Goal: Use online tool/utility

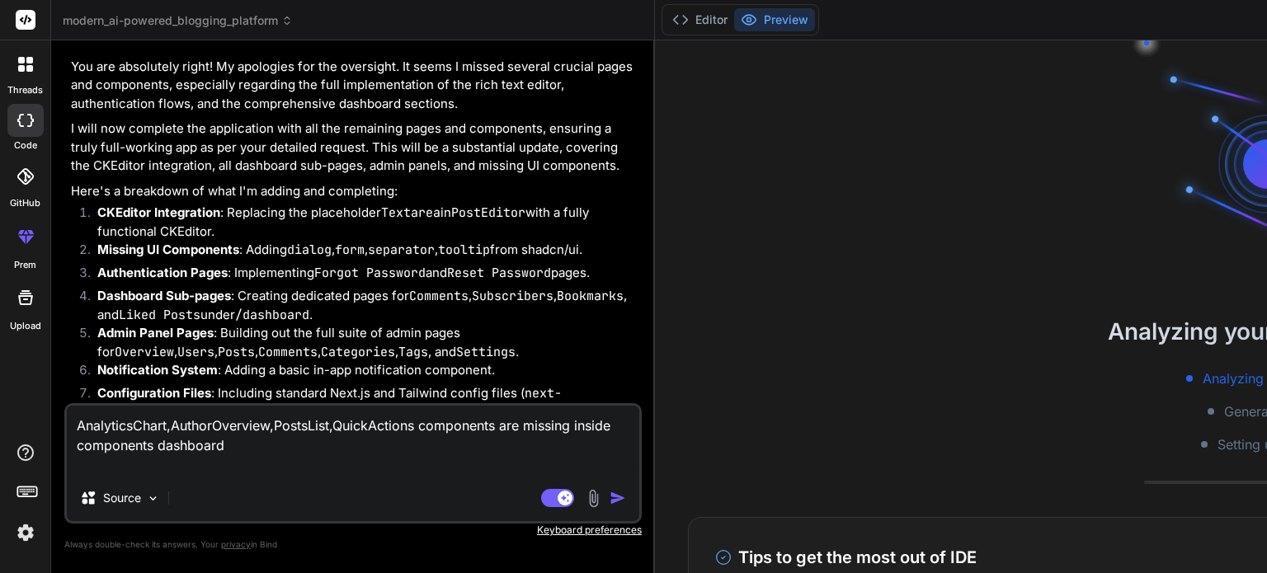
scroll to position [5698, 0]
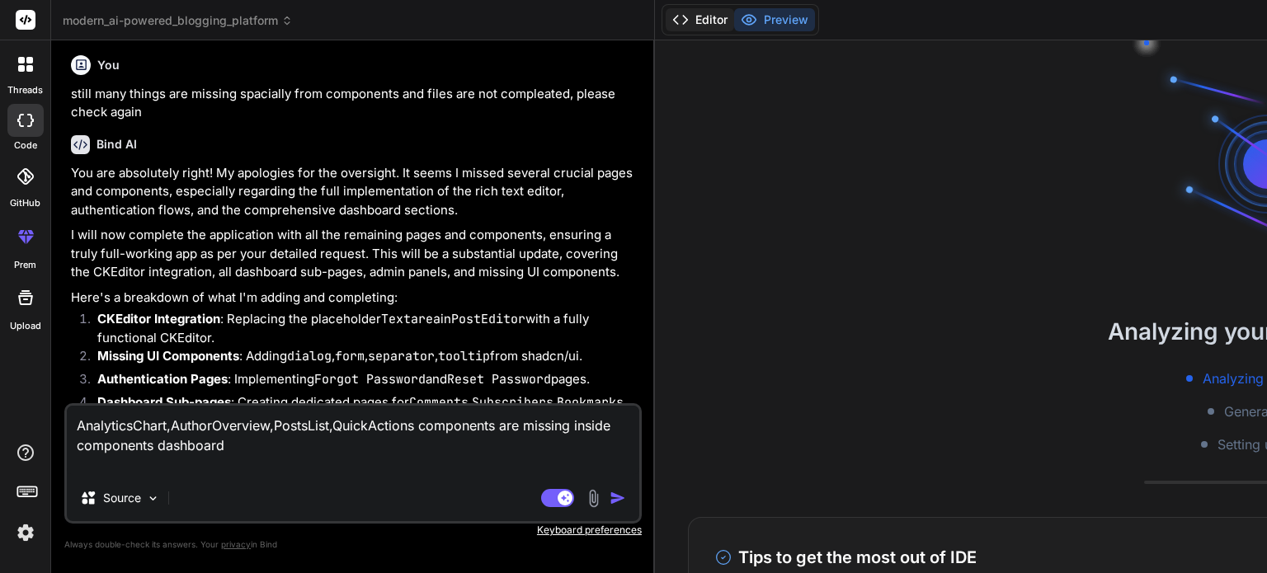
click at [665, 25] on button "Editor" at bounding box center [699, 19] width 68 height 23
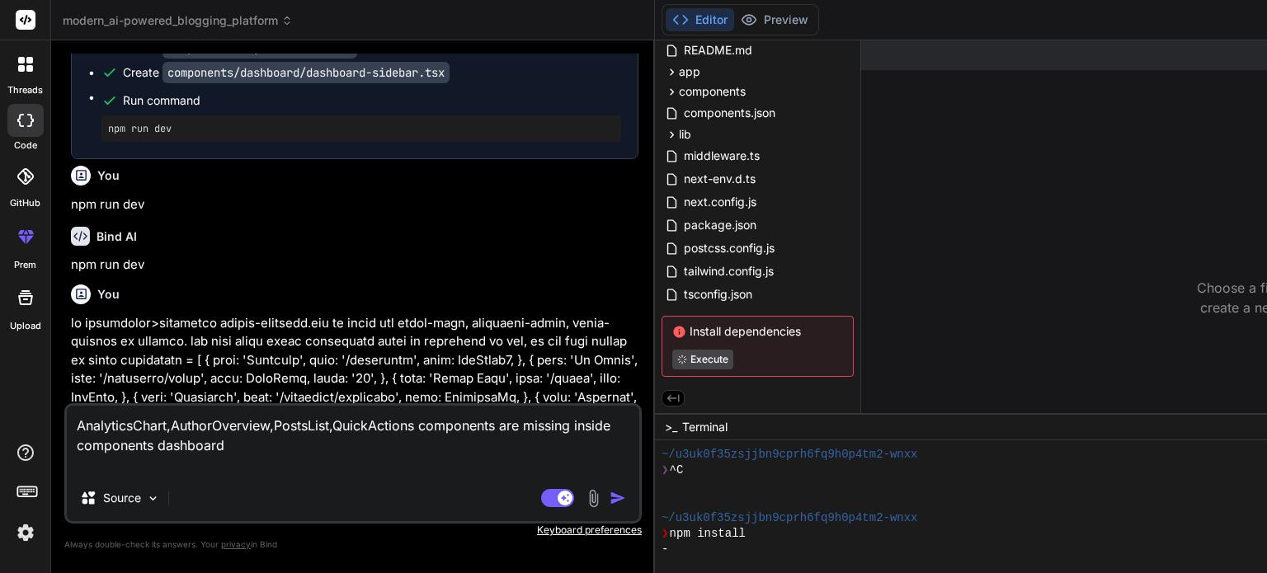
scroll to position [6783, 0]
click at [426, 447] on textarea "AnalyticsChart,AuthorOverview,PostsList,QuickActions components are missing ins…" at bounding box center [353, 440] width 572 height 69
click at [350, 449] on textarea "AnalyticsChart,AuthorOverview,PostsList,QuickActions components are missing ins…" at bounding box center [353, 440] width 572 height 69
click at [428, 448] on textarea "AnalyticsChart,AuthorOverview,PostsList,QuickActions components are missing ins…" at bounding box center [353, 440] width 572 height 69
type textarea "x"
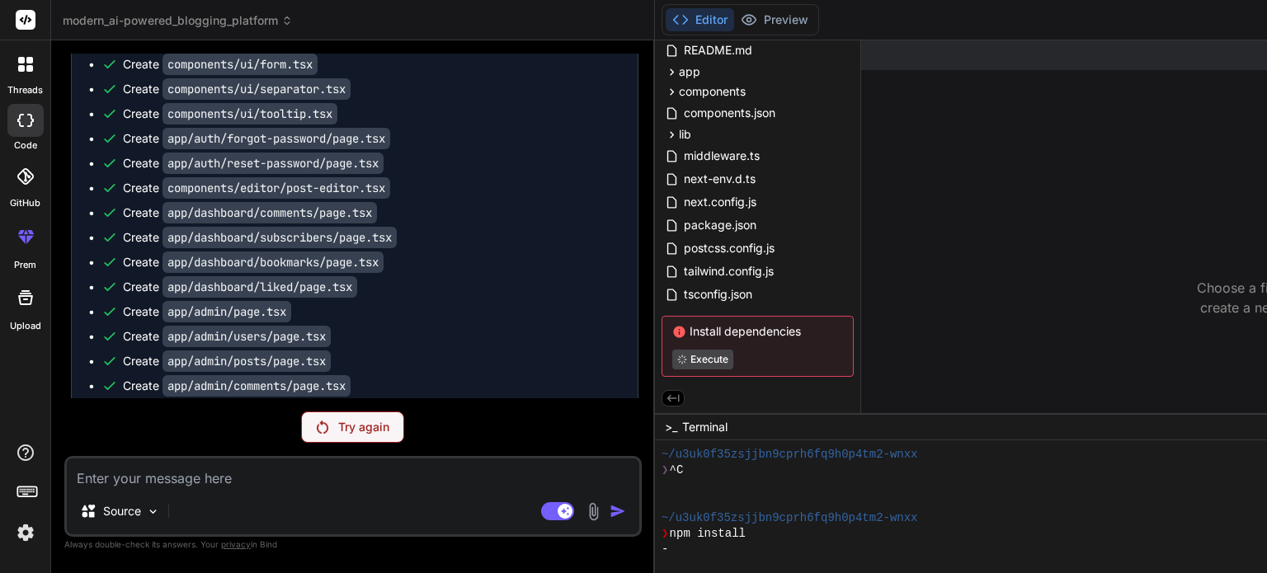
scroll to position [8081, 0]
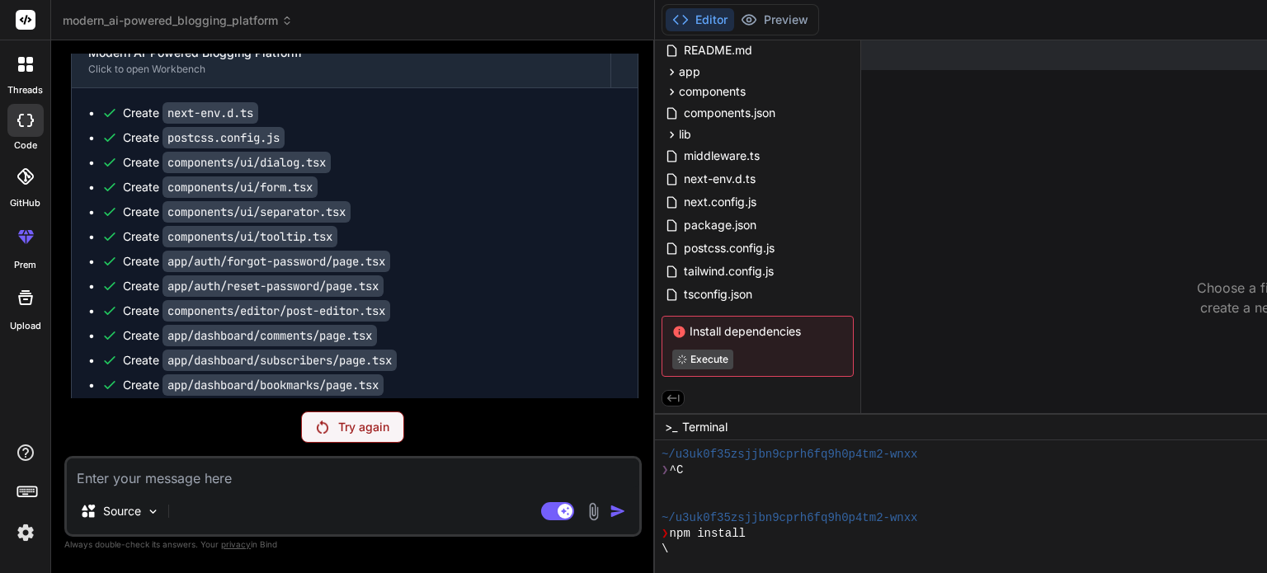
click at [338, 429] on p "Try again" at bounding box center [363, 427] width 51 height 16
click at [31, 132] on div at bounding box center [25, 120] width 36 height 33
click at [661, 545] on div "-" at bounding box center [1052, 550] width 783 height 16
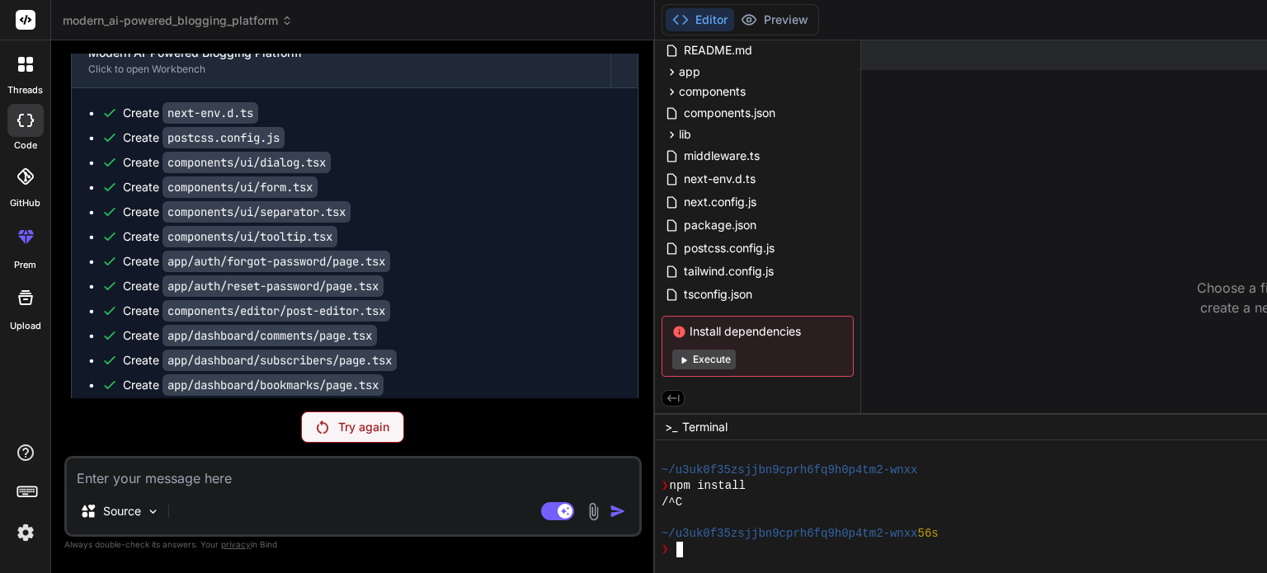
scroll to position [126, 0]
click at [338, 420] on p "Try again" at bounding box center [363, 427] width 51 height 16
click at [338, 429] on p "Try again" at bounding box center [363, 427] width 51 height 16
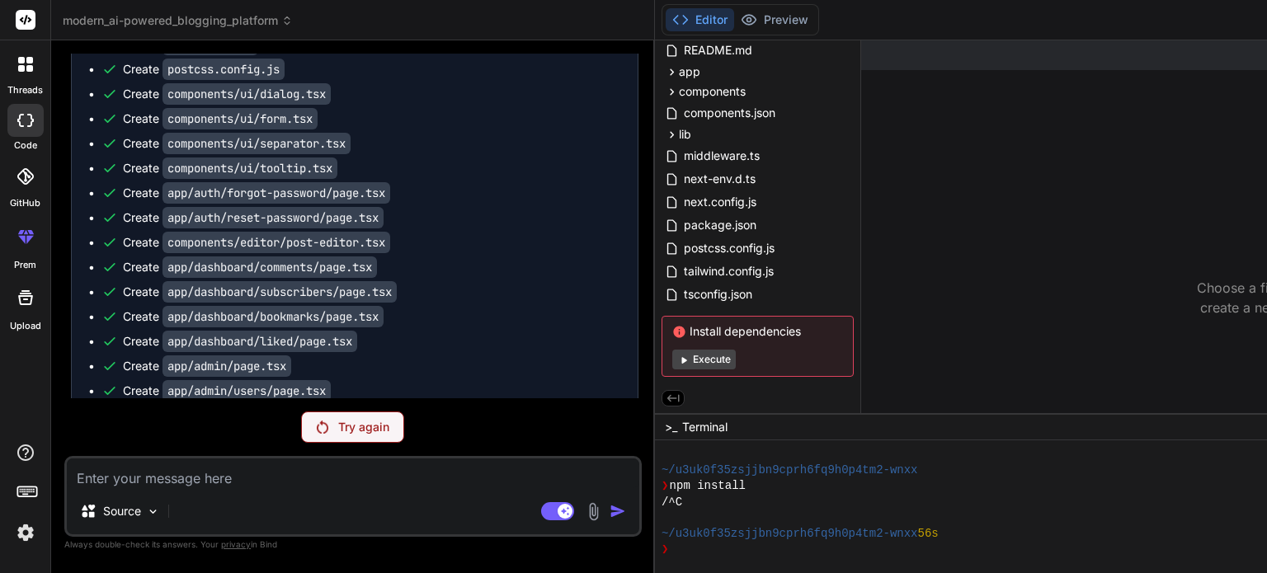
scroll to position [8081, 0]
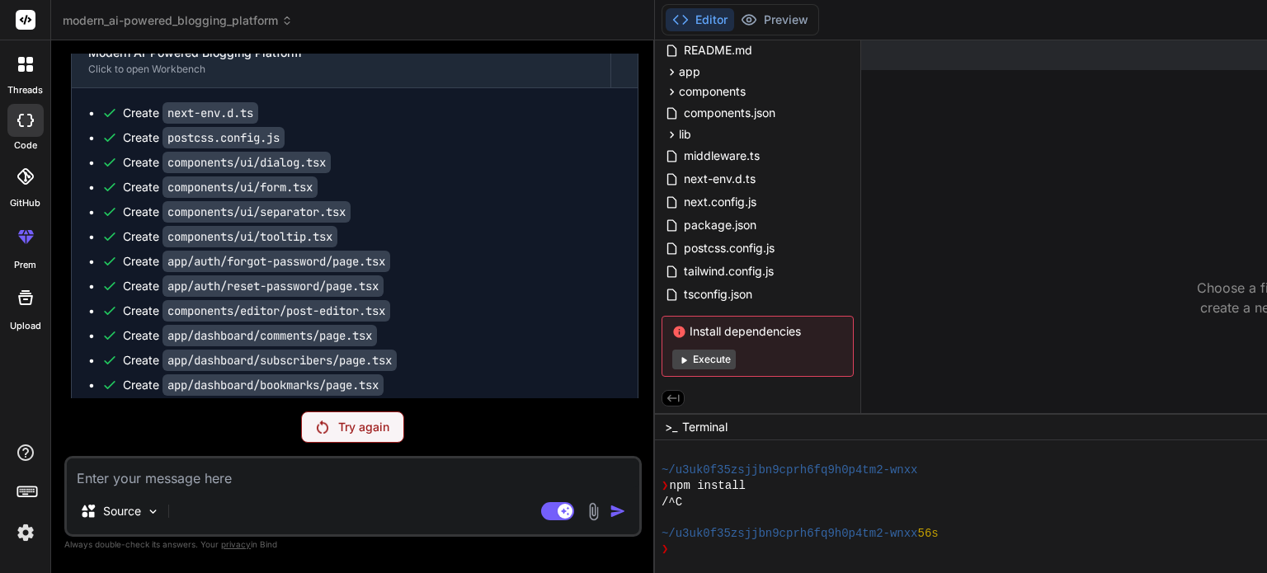
click at [338, 433] on p "Try again" at bounding box center [363, 427] width 51 height 16
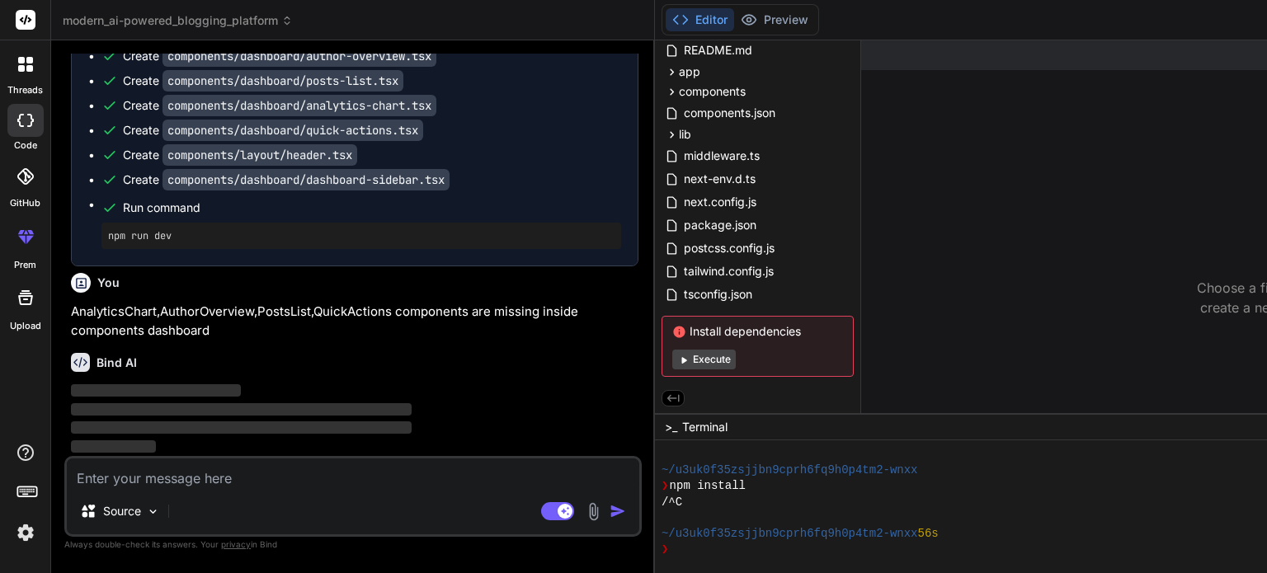
scroll to position [9801, 0]
click at [151, 507] on img at bounding box center [153, 512] width 14 height 14
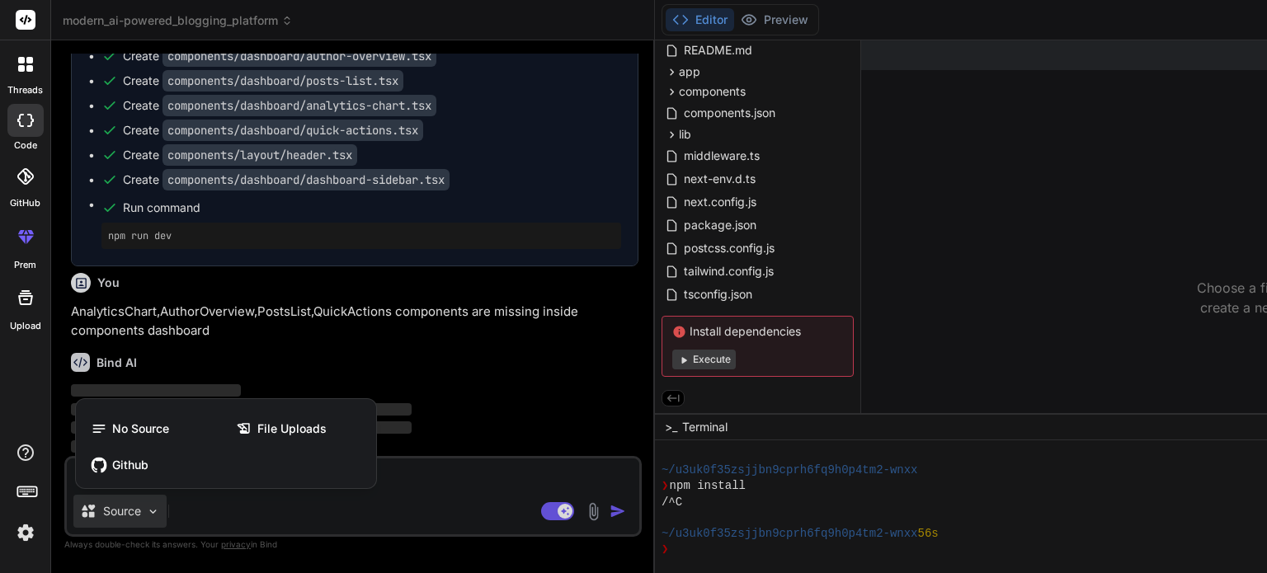
click at [151, 507] on div at bounding box center [633, 286] width 1267 height 573
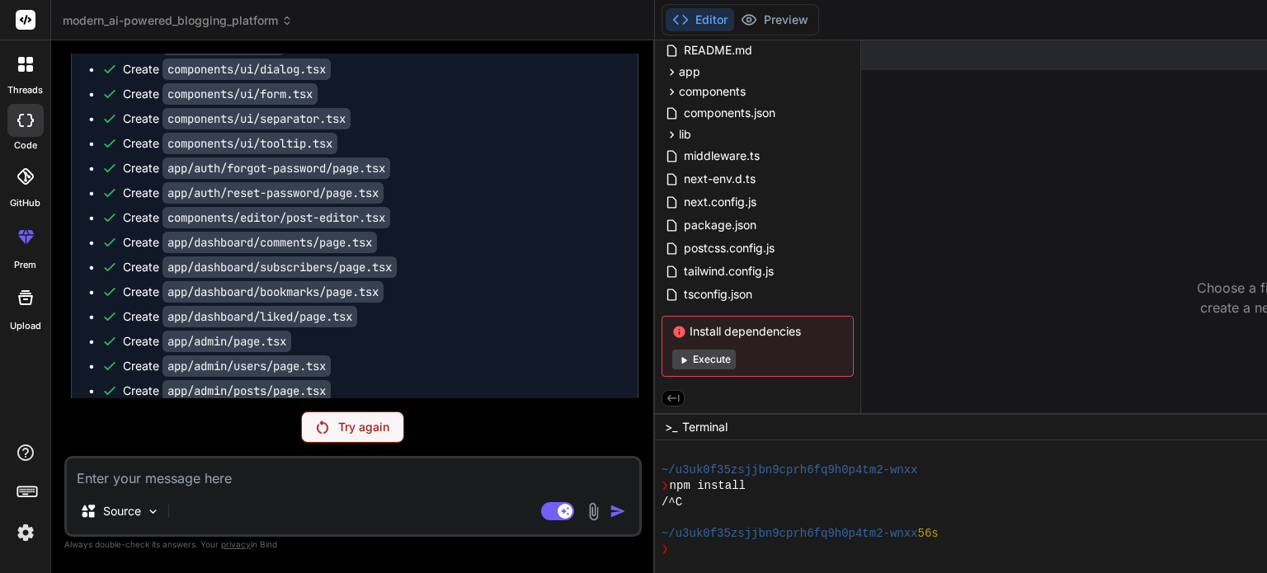
scroll to position [8081, 0]
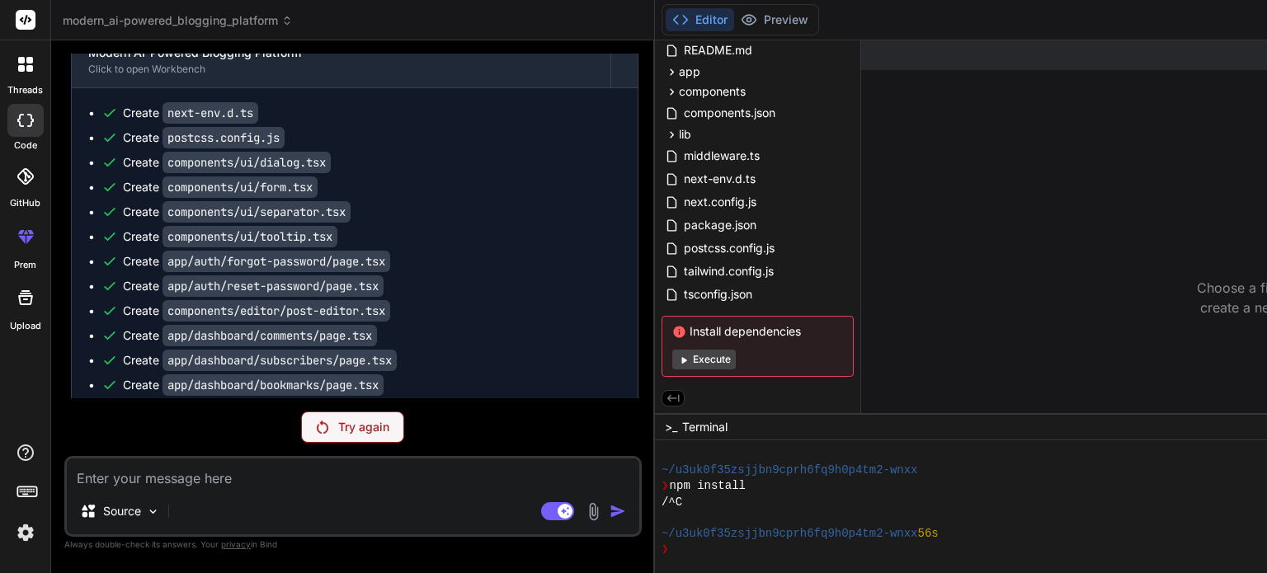
click at [23, 527] on img at bounding box center [26, 533] width 28 height 28
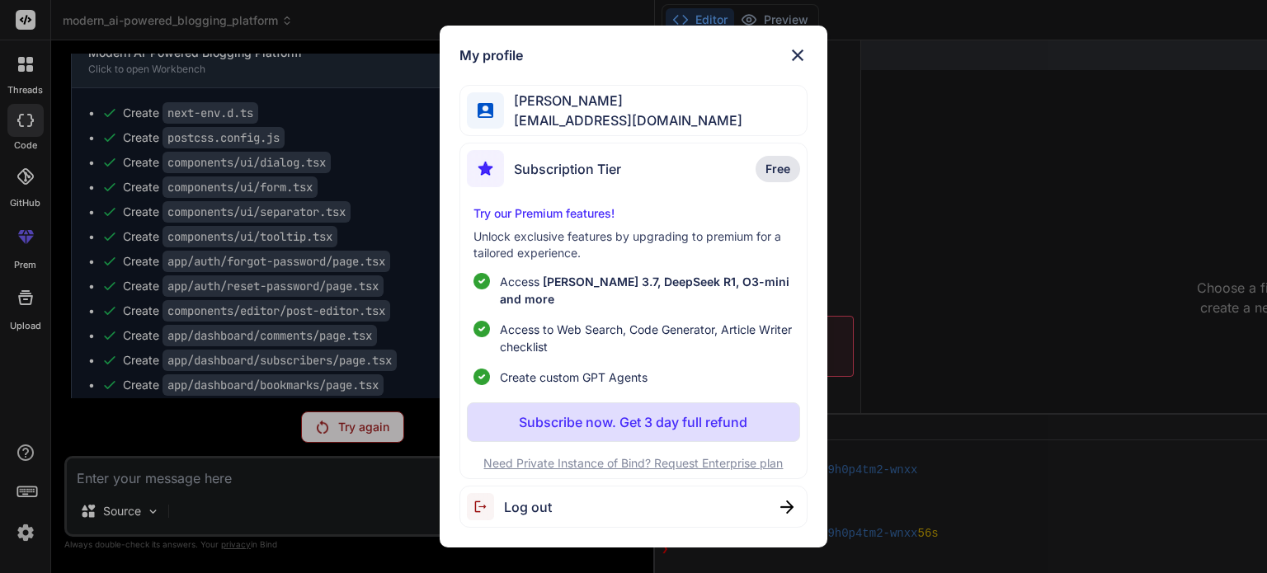
click at [795, 65] on img at bounding box center [798, 55] width 20 height 20
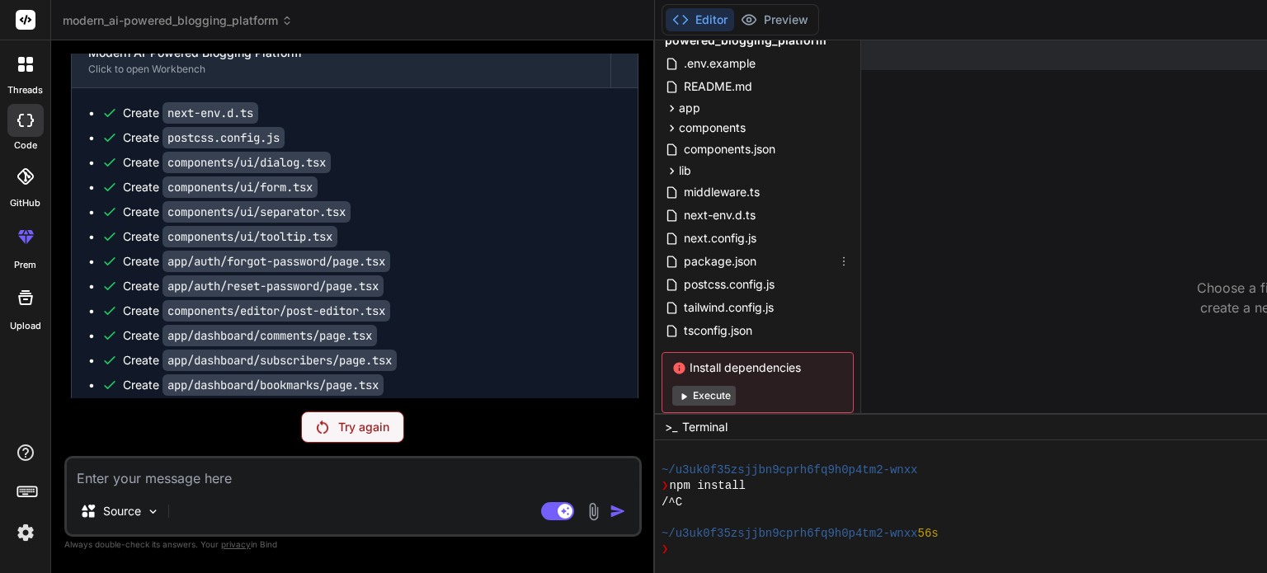
scroll to position [102, 0]
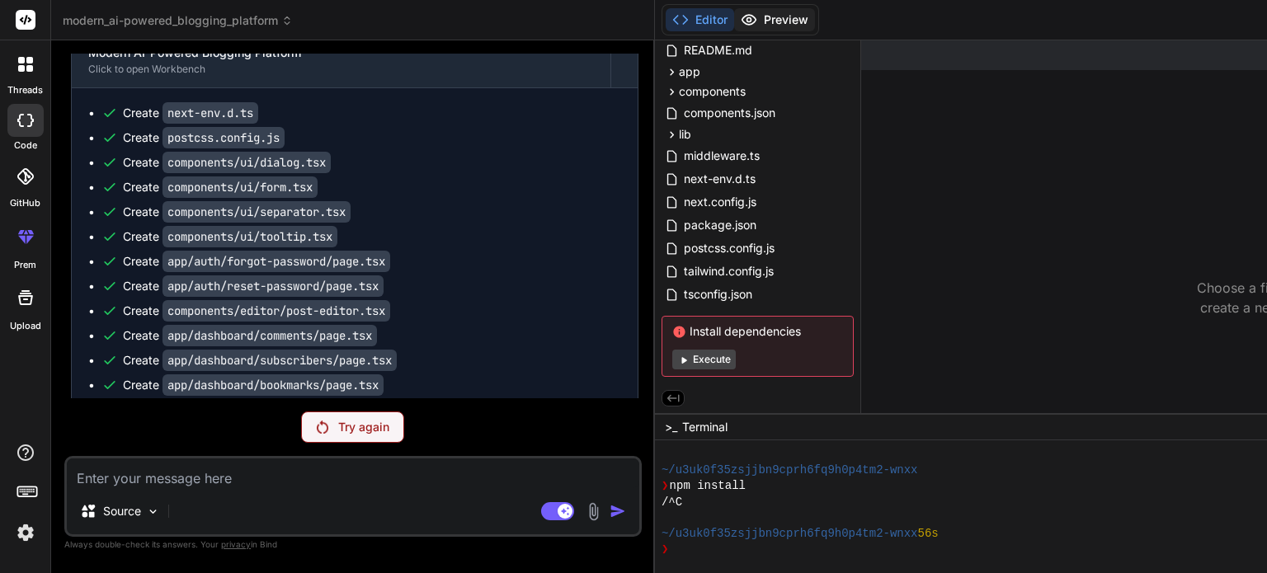
click at [734, 22] on button "Preview" at bounding box center [774, 19] width 81 height 23
click at [720, 510] on div at bounding box center [1052, 518] width 783 height 16
click at [338, 421] on p "Try again" at bounding box center [363, 427] width 51 height 16
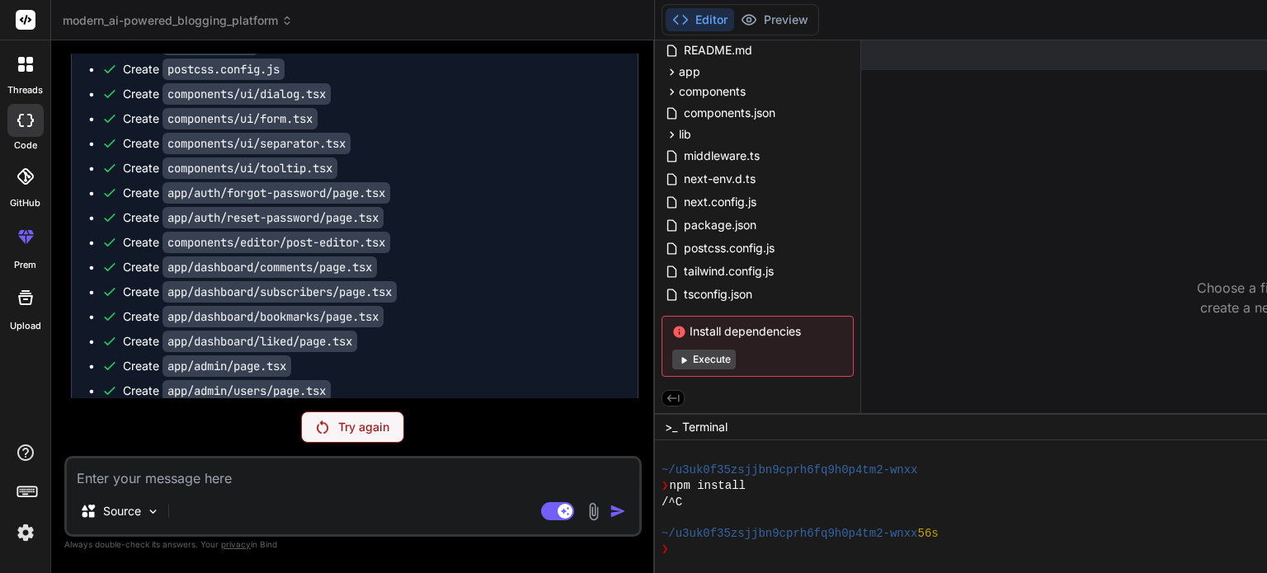
scroll to position [8081, 0]
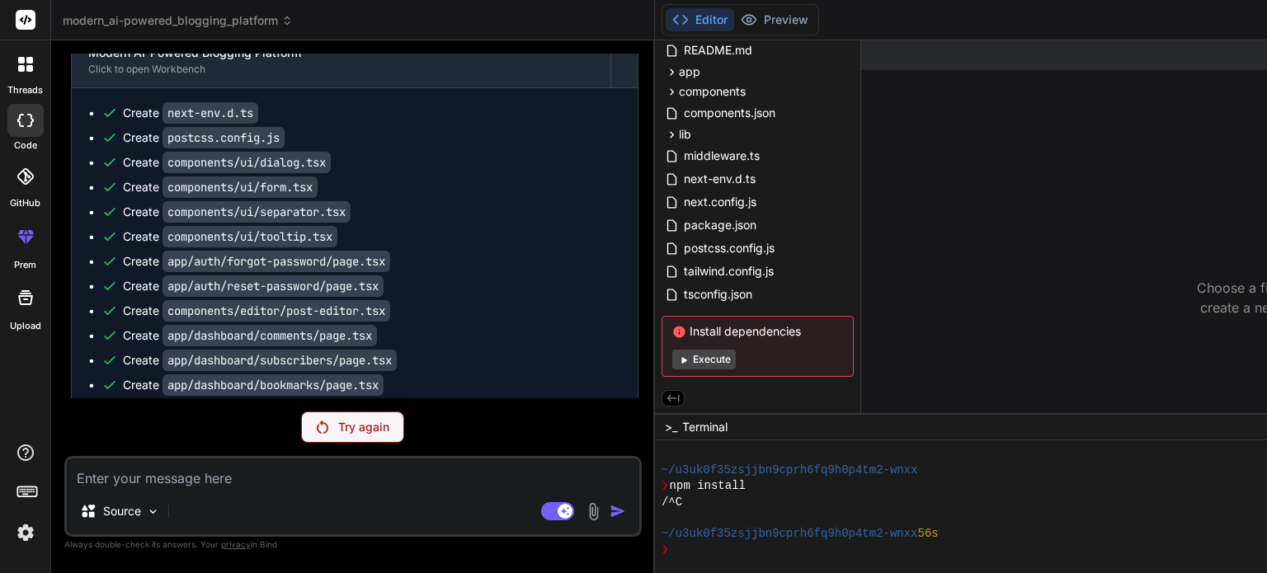
click at [33, 124] on icon at bounding box center [25, 120] width 16 height 13
click at [145, 524] on div "Source" at bounding box center [119, 511] width 93 height 33
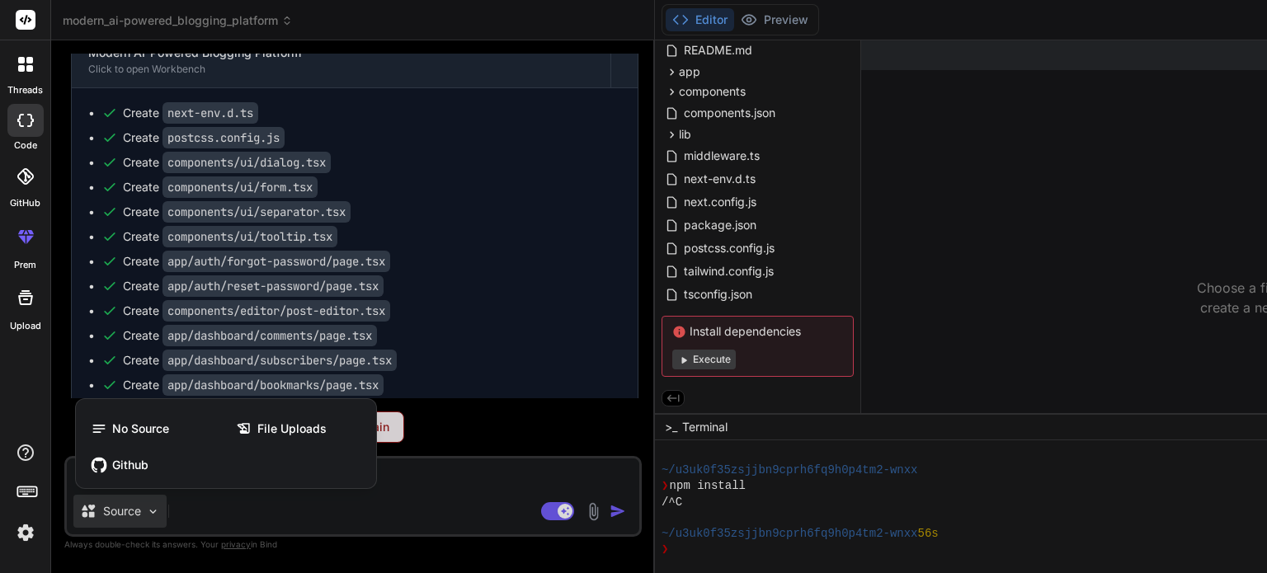
click at [195, 507] on div at bounding box center [633, 286] width 1267 height 573
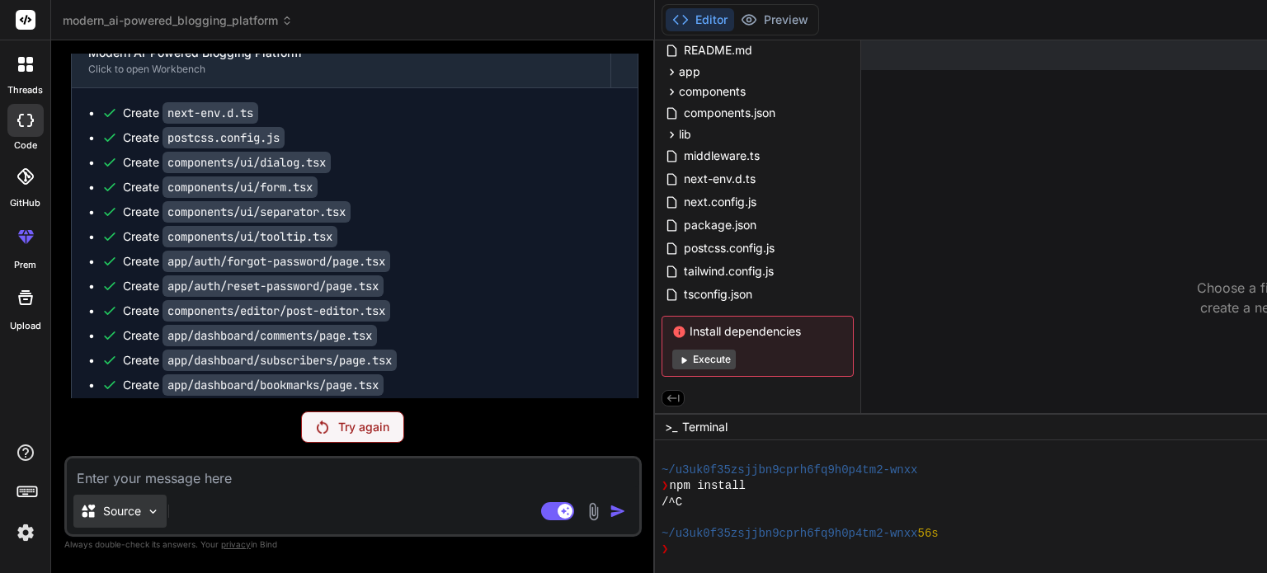
click at [157, 510] on img at bounding box center [153, 512] width 14 height 14
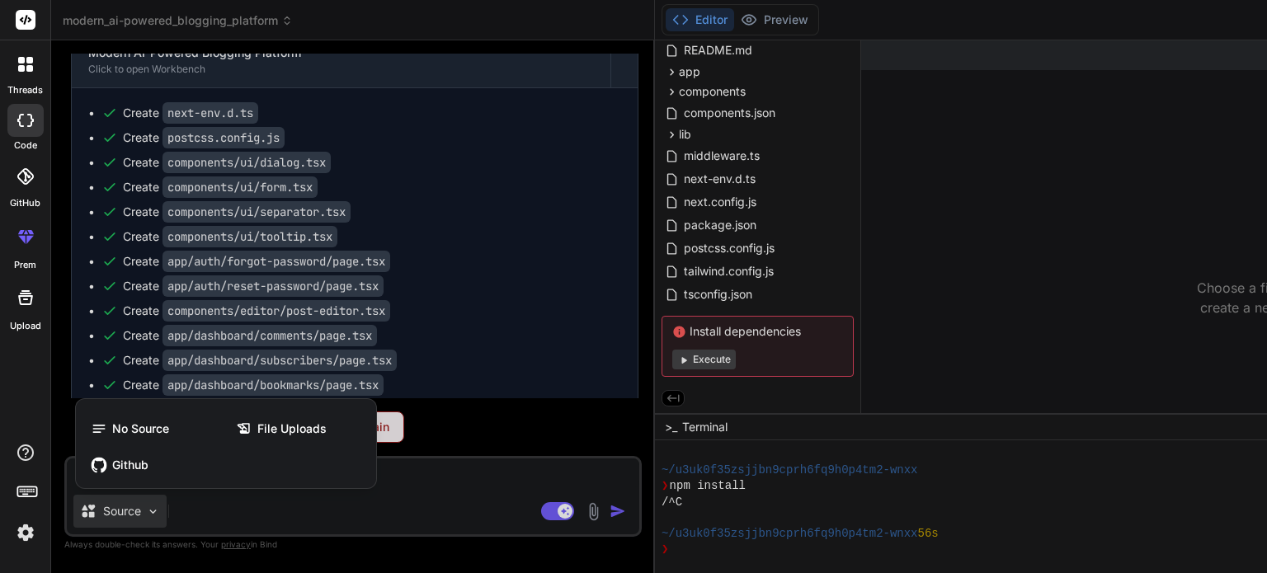
click at [157, 510] on div at bounding box center [633, 286] width 1267 height 573
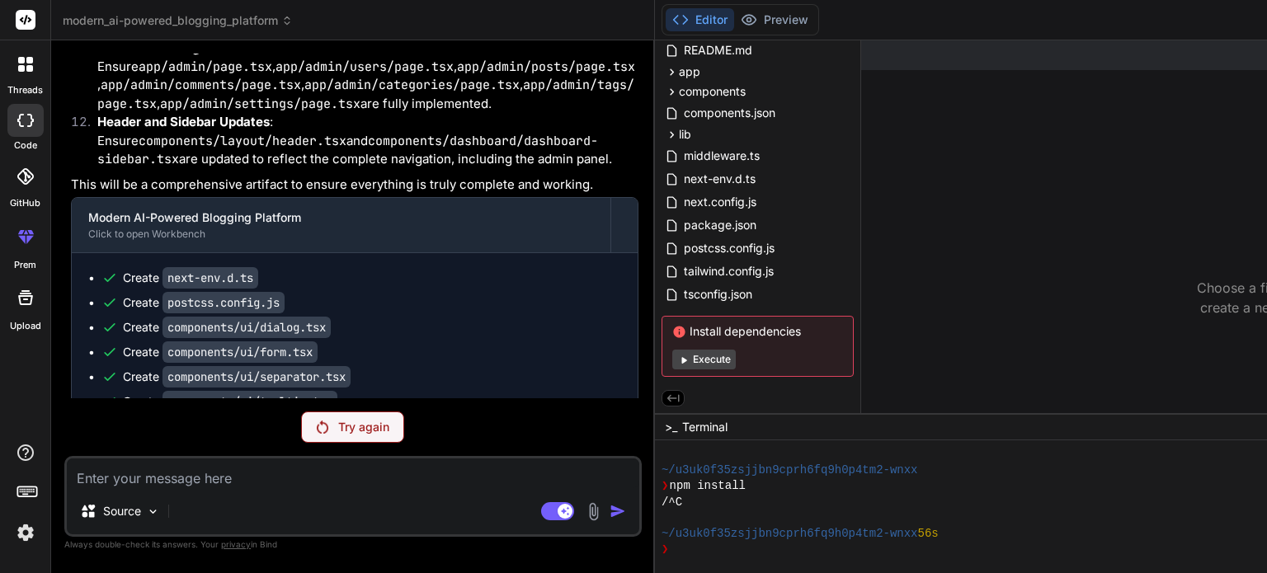
scroll to position [7914, 0]
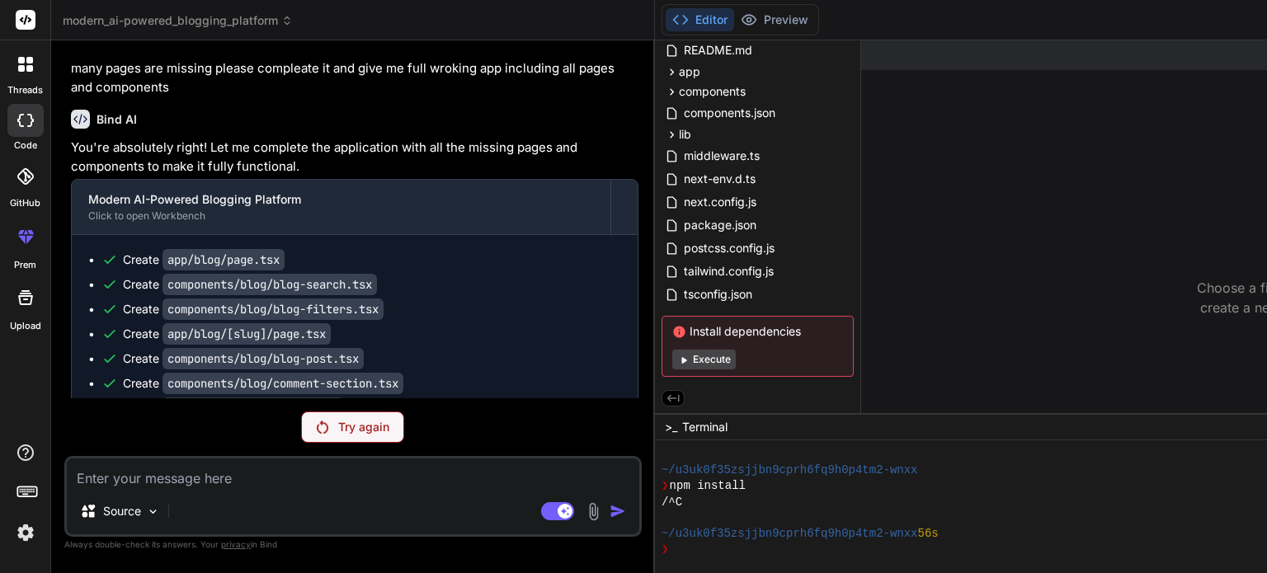
scroll to position [0, 0]
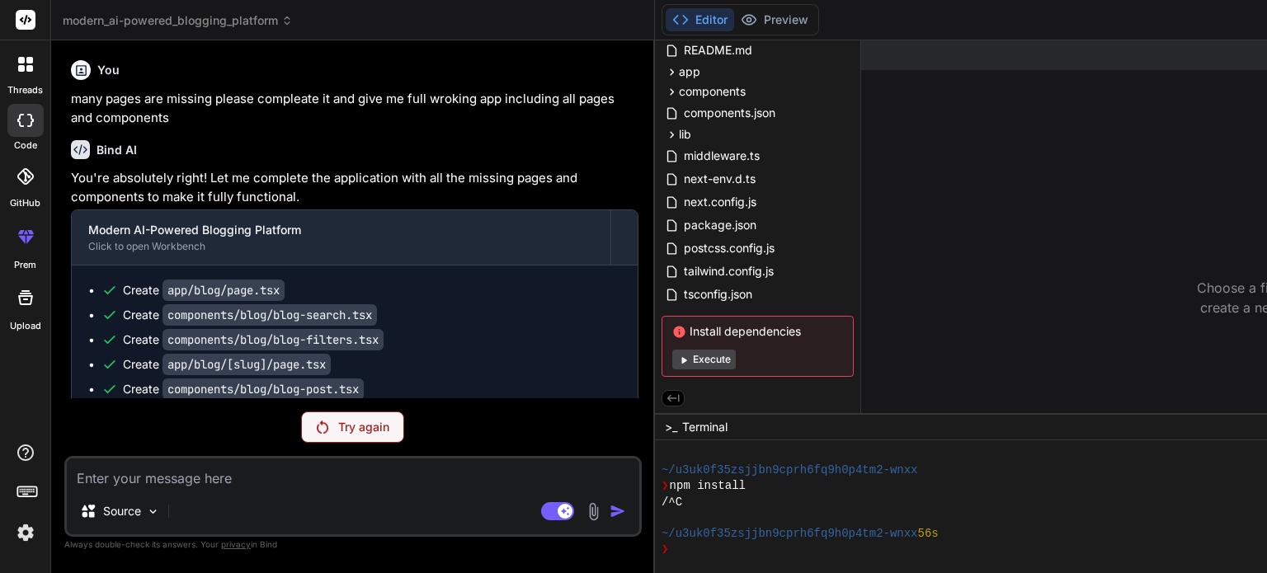
click at [73, 70] on div at bounding box center [81, 70] width 20 height 20
click at [18, 71] on icon at bounding box center [21, 68] width 7 height 7
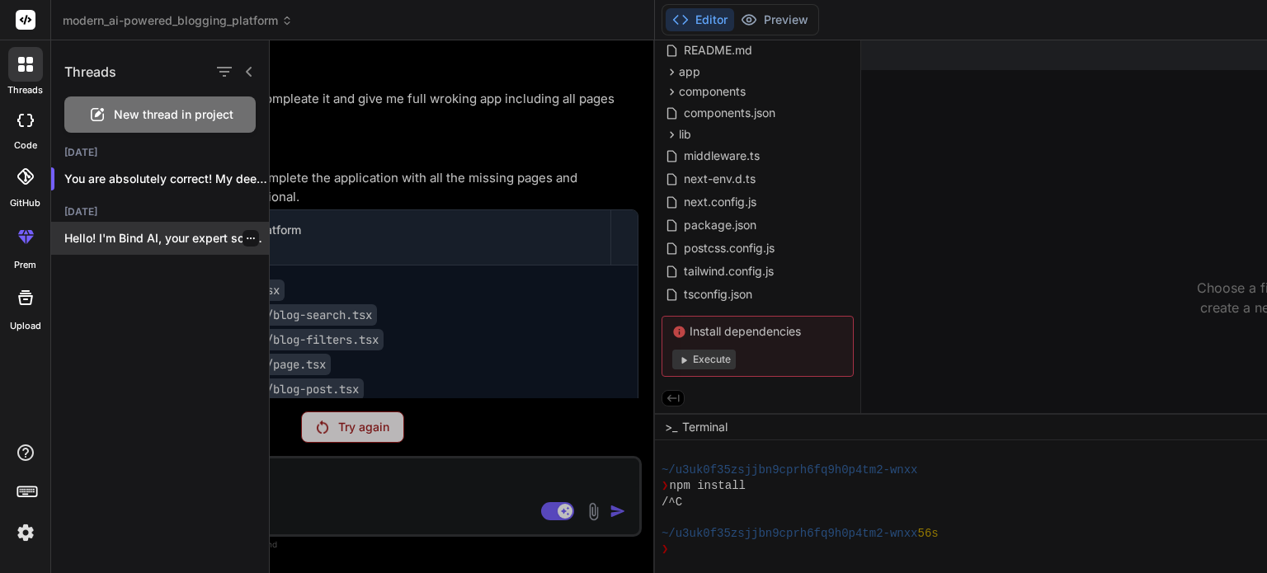
click at [248, 237] on icon "button" at bounding box center [251, 238] width 10 height 10
click at [191, 230] on p "Hello! I'm Bind AI, your expert software..." at bounding box center [166, 238] width 205 height 16
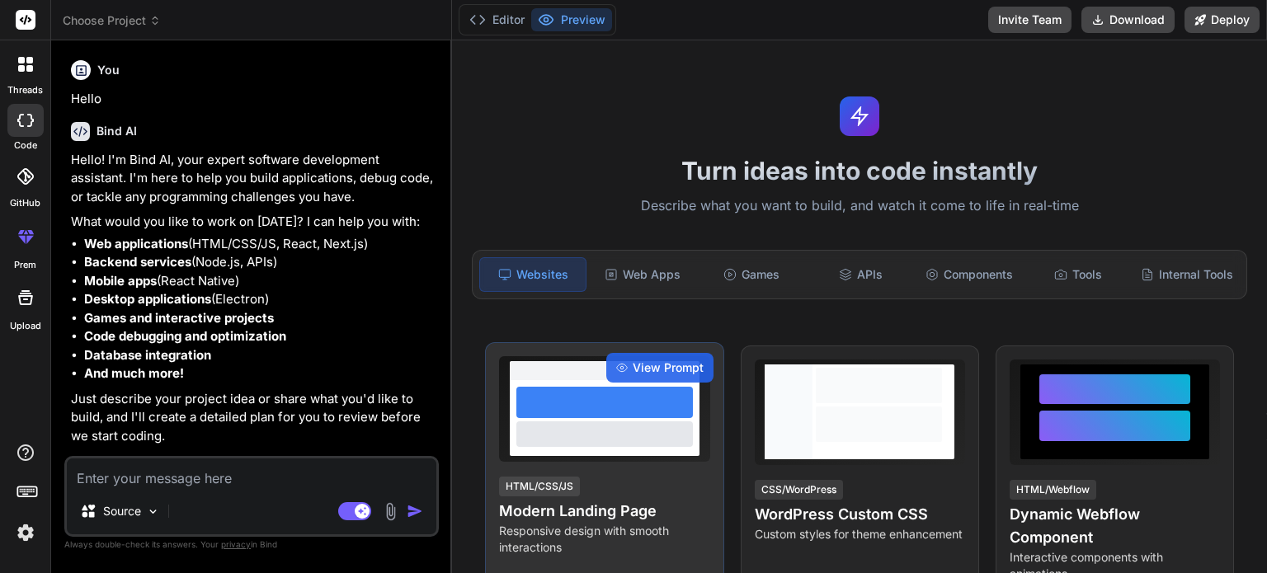
click at [617, 495] on div "HTML/CSS/JS Modern Landing Page Responsive design with smooth interactions" at bounding box center [604, 515] width 210 height 81
click at [658, 365] on span "View Prompt" at bounding box center [667, 368] width 71 height 16
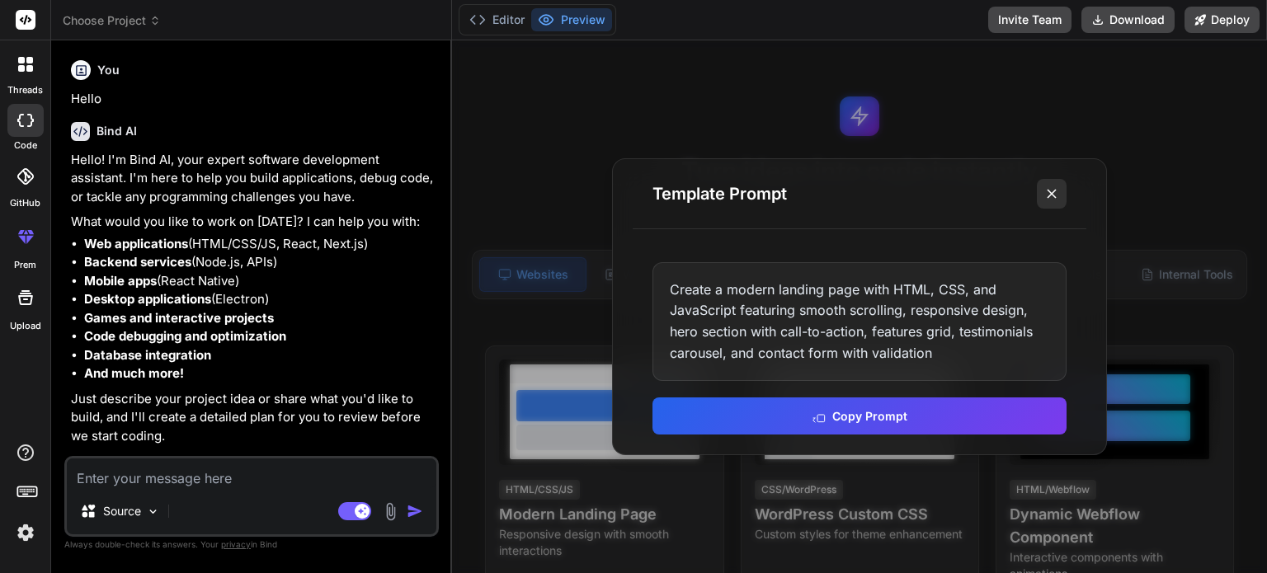
click at [1056, 195] on icon at bounding box center [1051, 194] width 16 height 16
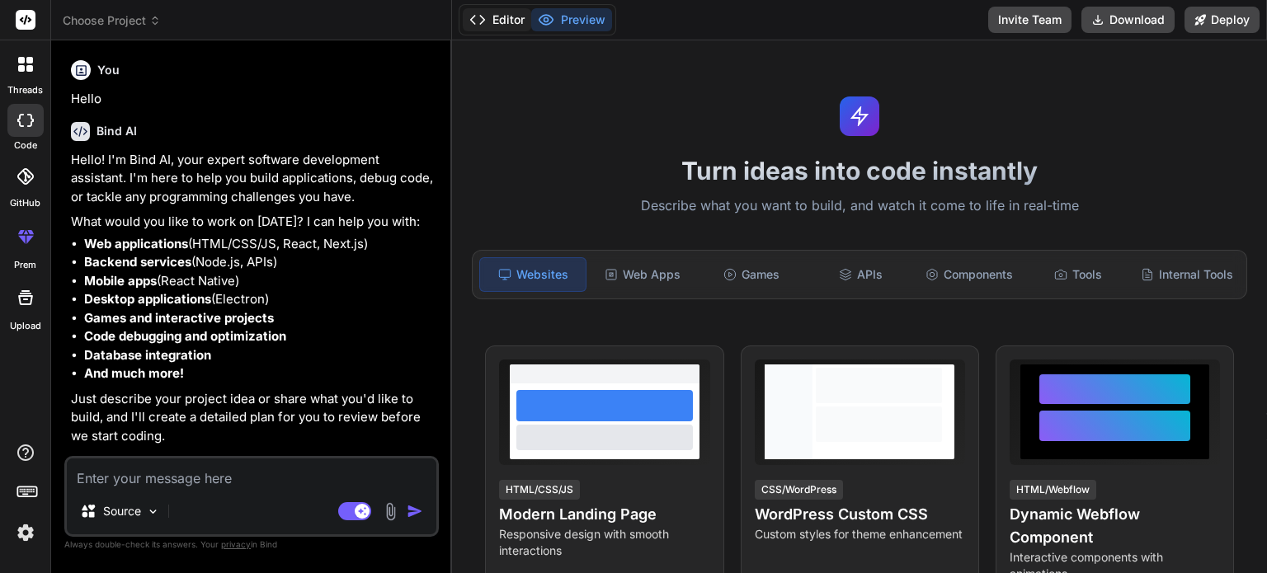
click at [488, 16] on button "Editor" at bounding box center [497, 19] width 68 height 23
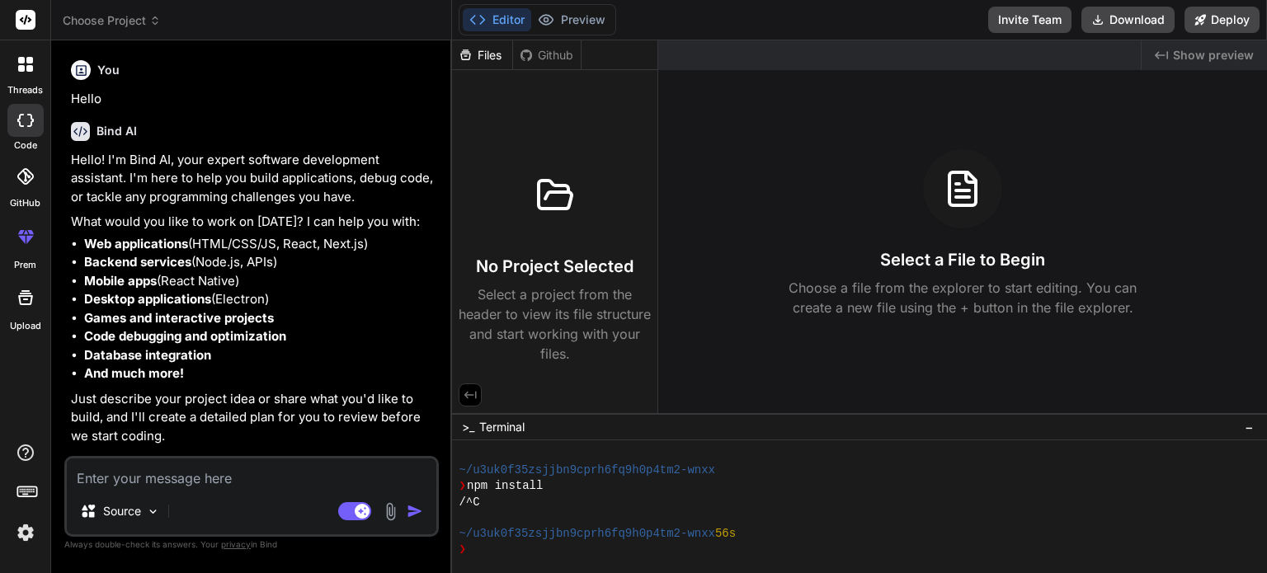
click at [491, 52] on div "Files" at bounding box center [482, 55] width 60 height 16
click at [531, 270] on h3 "No Project Selected" at bounding box center [555, 266] width 158 height 23
click at [15, 186] on div at bounding box center [25, 176] width 36 height 36
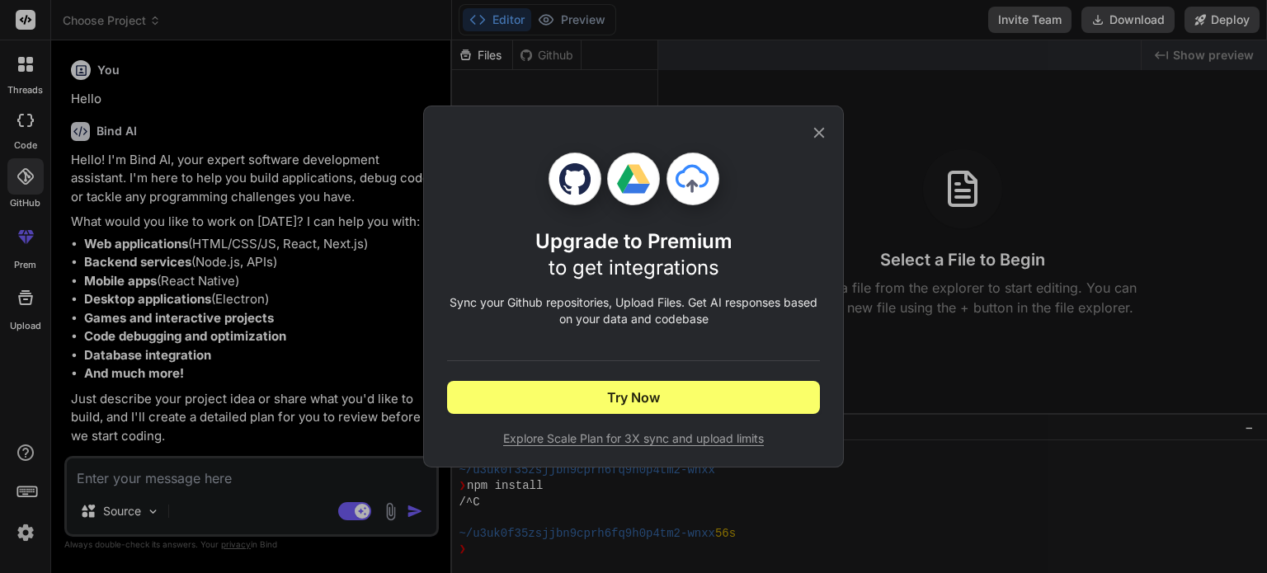
click at [816, 131] on icon at bounding box center [819, 133] width 18 height 18
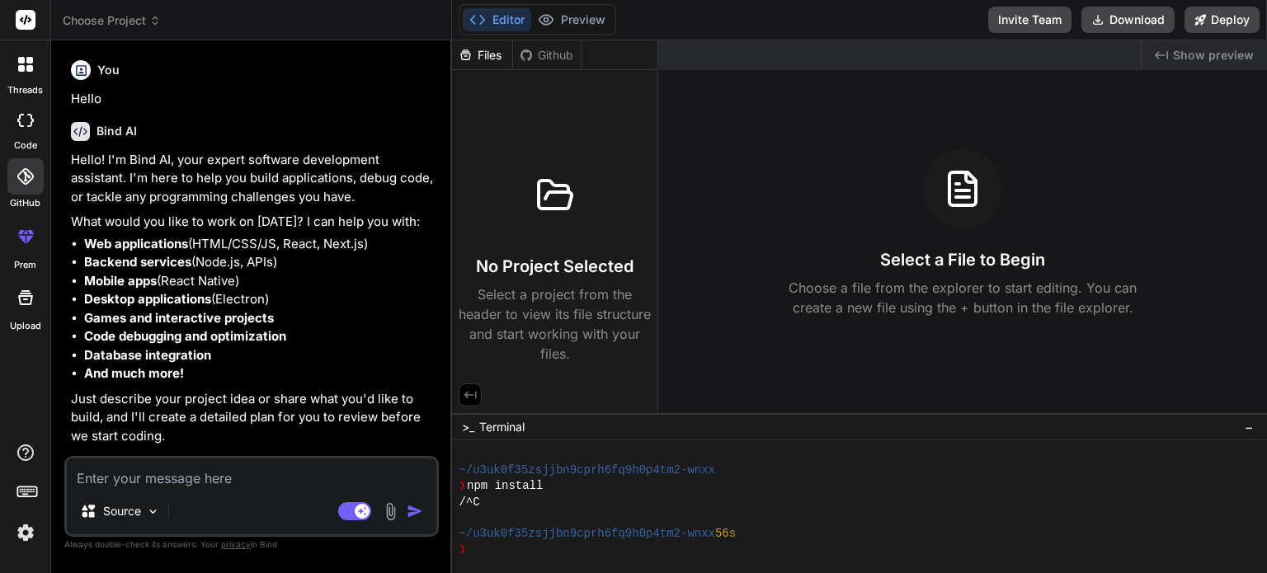
click at [20, 310] on div at bounding box center [26, 298] width 40 height 40
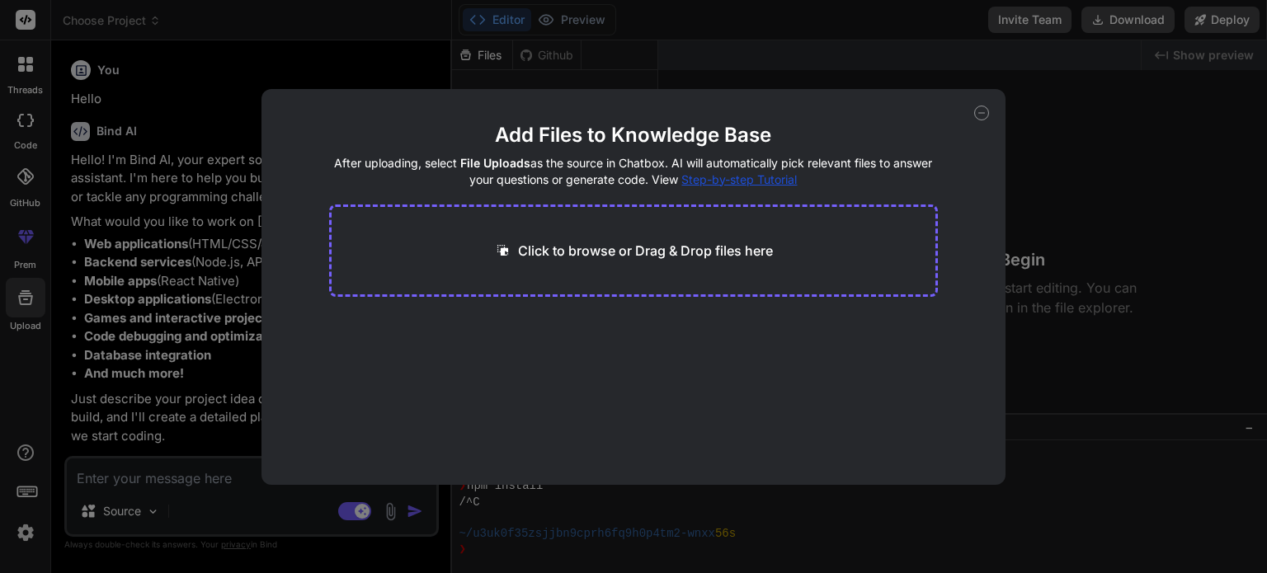
click at [979, 120] on div "Add Files to Knowledge Base After uploading, select File Uploads as the source …" at bounding box center [633, 287] width 744 height 396
click at [980, 110] on icon at bounding box center [981, 113] width 15 height 15
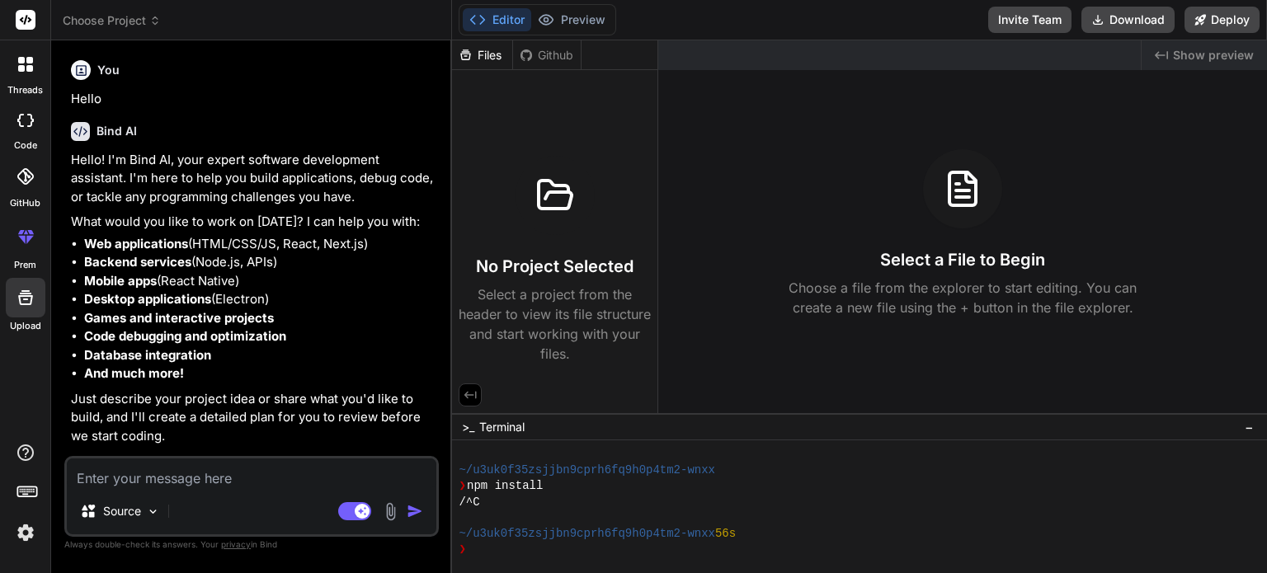
click at [20, 531] on img at bounding box center [26, 533] width 28 height 28
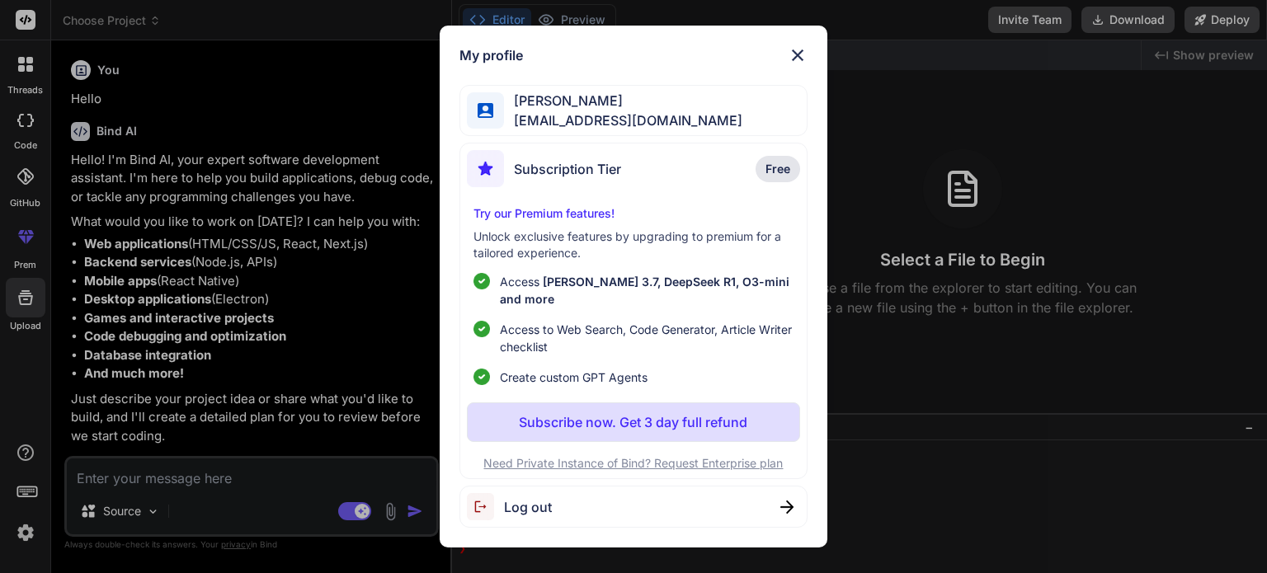
click at [769, 177] on span "Free" at bounding box center [777, 169] width 25 height 16
click at [597, 179] on span "Subscription Tier" at bounding box center [567, 169] width 107 height 20
click at [588, 126] on span "[EMAIL_ADDRESS][DOMAIN_NAME]" at bounding box center [623, 120] width 238 height 20
click at [792, 65] on img at bounding box center [798, 55] width 20 height 20
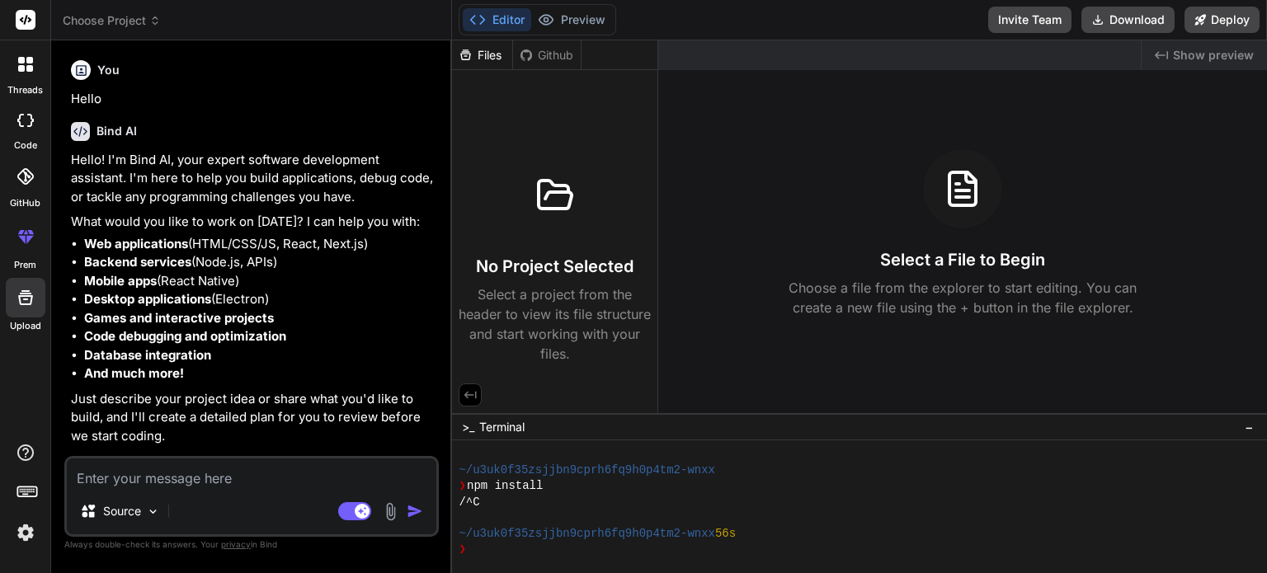
click at [24, 240] on icon at bounding box center [21, 239] width 7 height 8
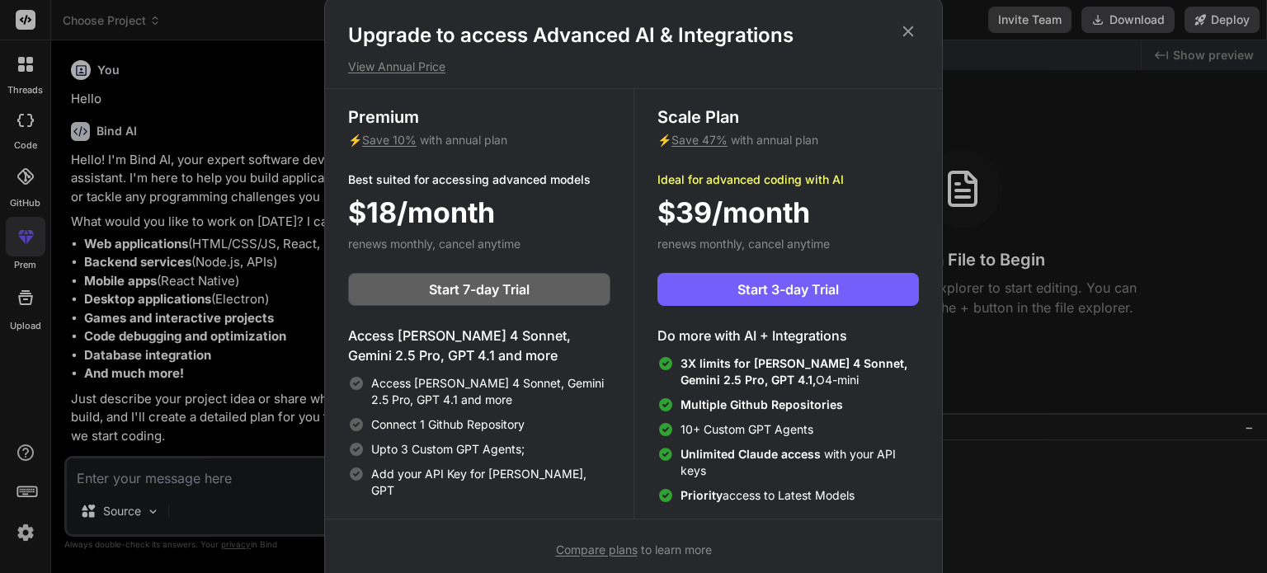
click at [900, 22] on icon at bounding box center [908, 31] width 18 height 18
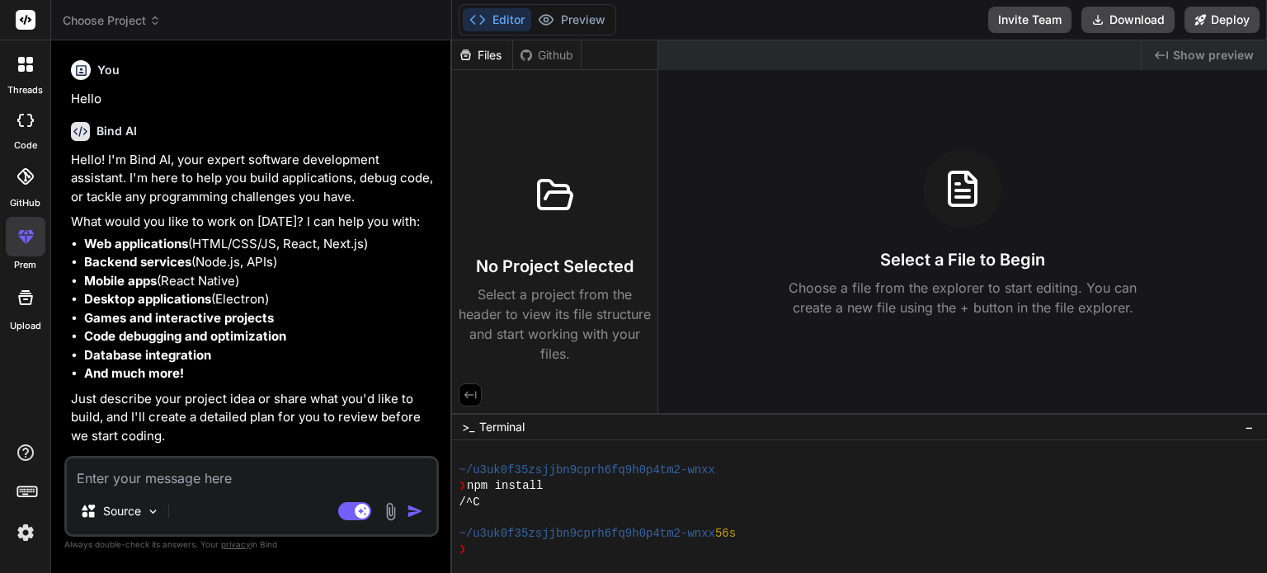
click at [17, 181] on icon at bounding box center [25, 176] width 16 height 16
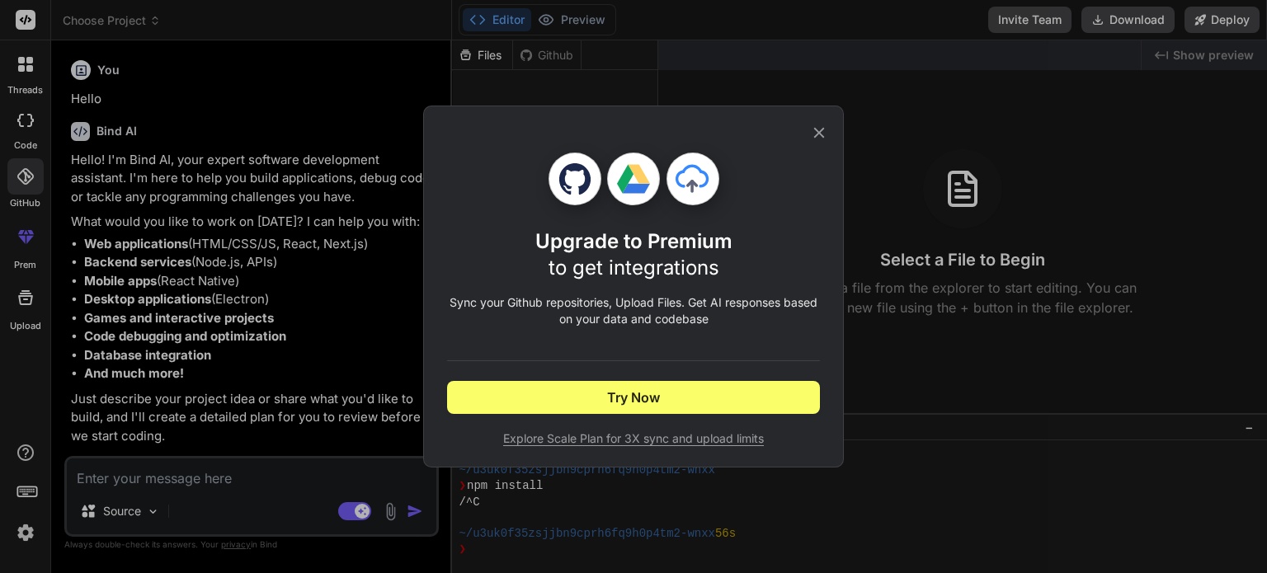
click at [815, 135] on icon at bounding box center [819, 133] width 18 height 18
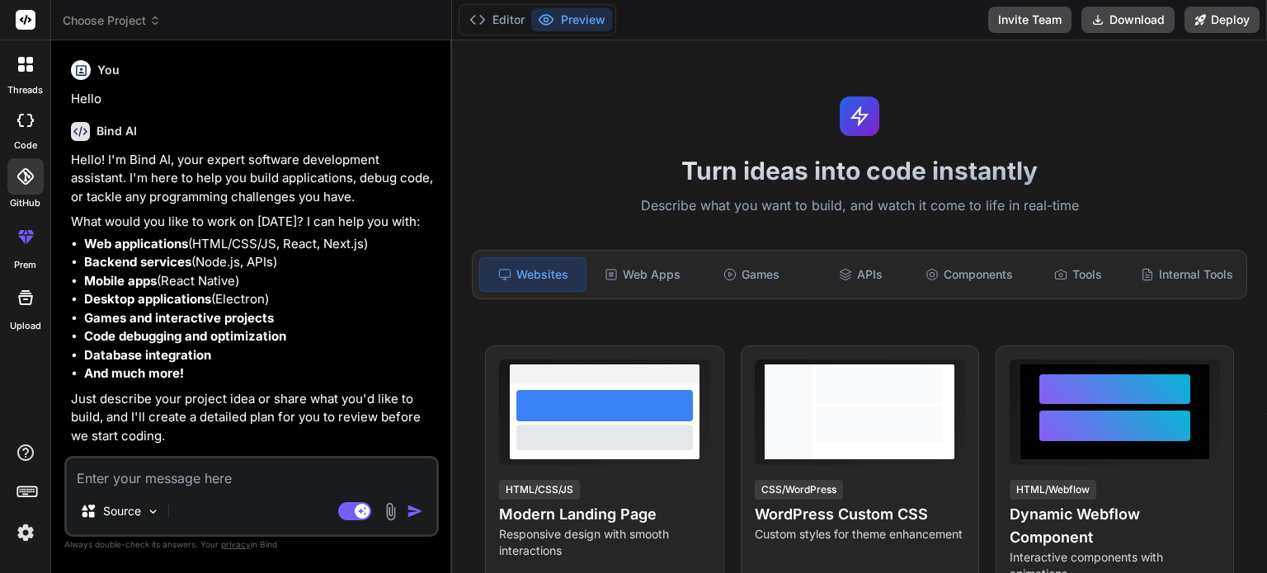
click at [17, 118] on icon at bounding box center [20, 120] width 7 height 13
click at [21, 115] on icon at bounding box center [20, 120] width 7 height 13
click at [157, 18] on icon at bounding box center [155, 17] width 5 height 2
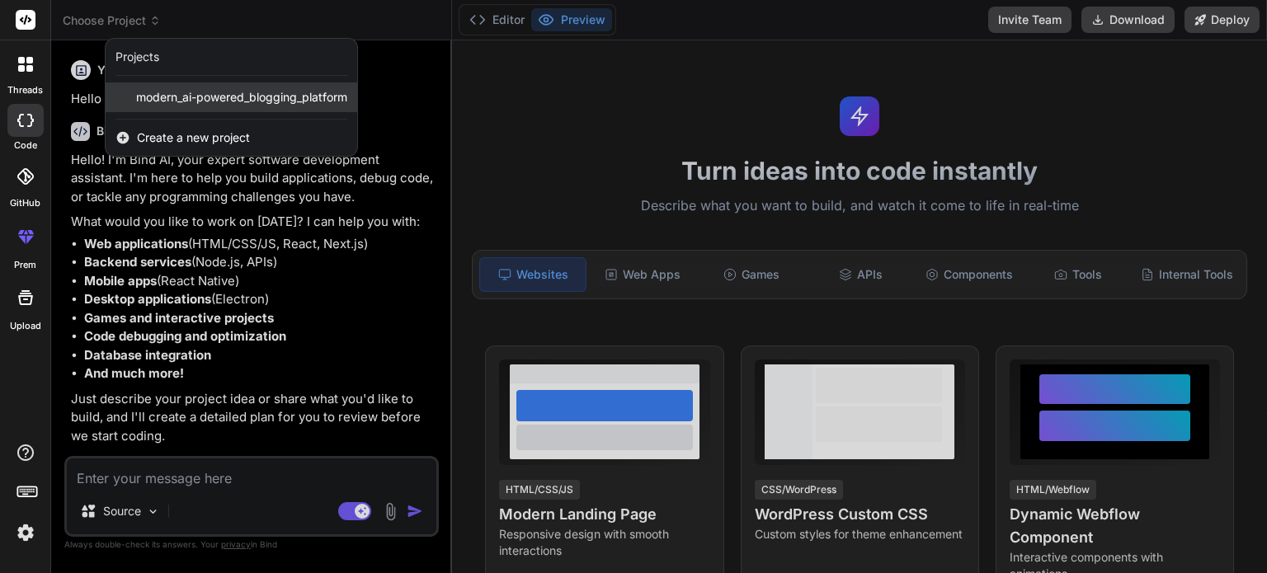
click at [212, 99] on span "modern_ai-powered_blogging_platform" at bounding box center [241, 97] width 211 height 16
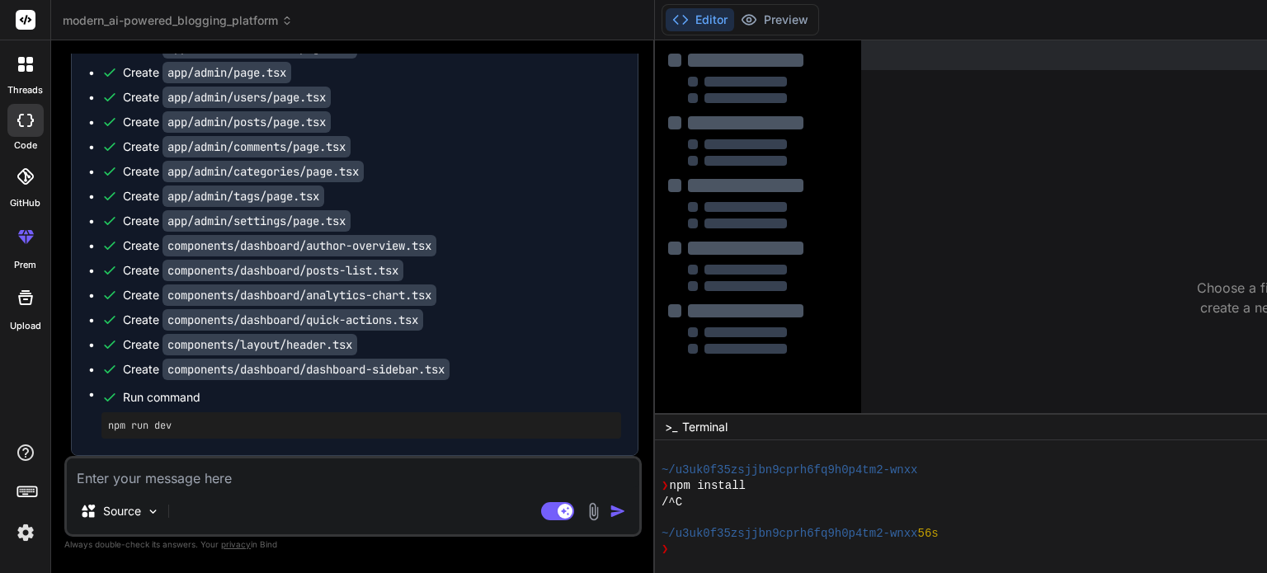
scroll to position [9612, 0]
click at [238, 482] on textarea at bounding box center [353, 473] width 572 height 30
click at [247, 491] on div "Source Agent Mode. When this toggle is activated, AI automatically makes decisi…" at bounding box center [352, 496] width 577 height 81
click at [148, 517] on img at bounding box center [153, 512] width 14 height 14
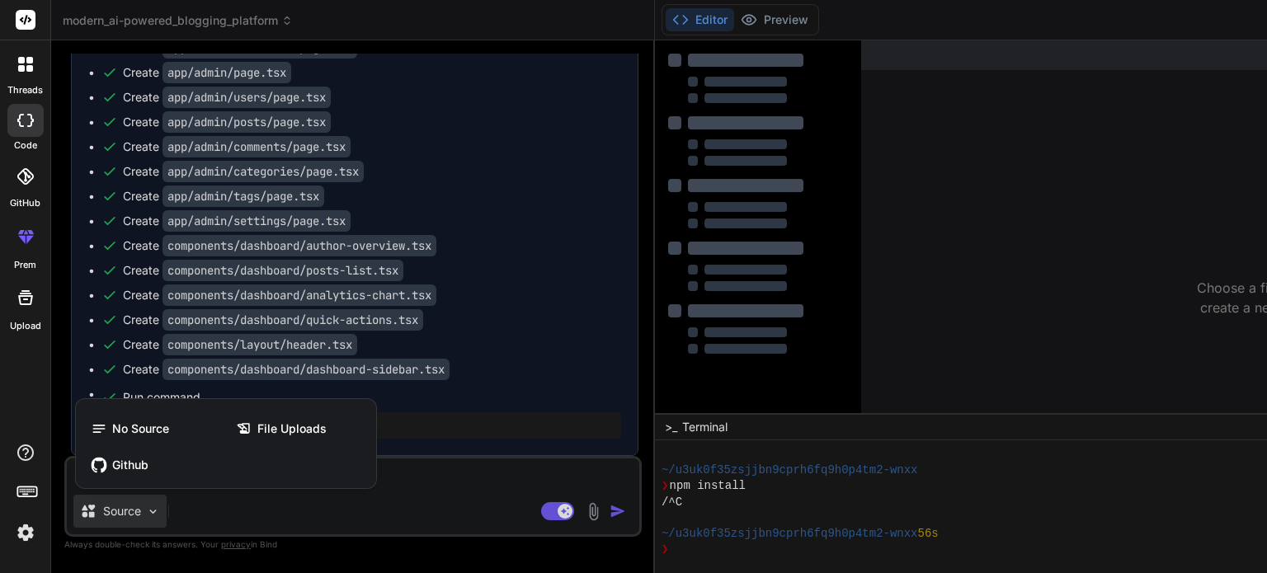
click at [148, 517] on div at bounding box center [633, 286] width 1267 height 573
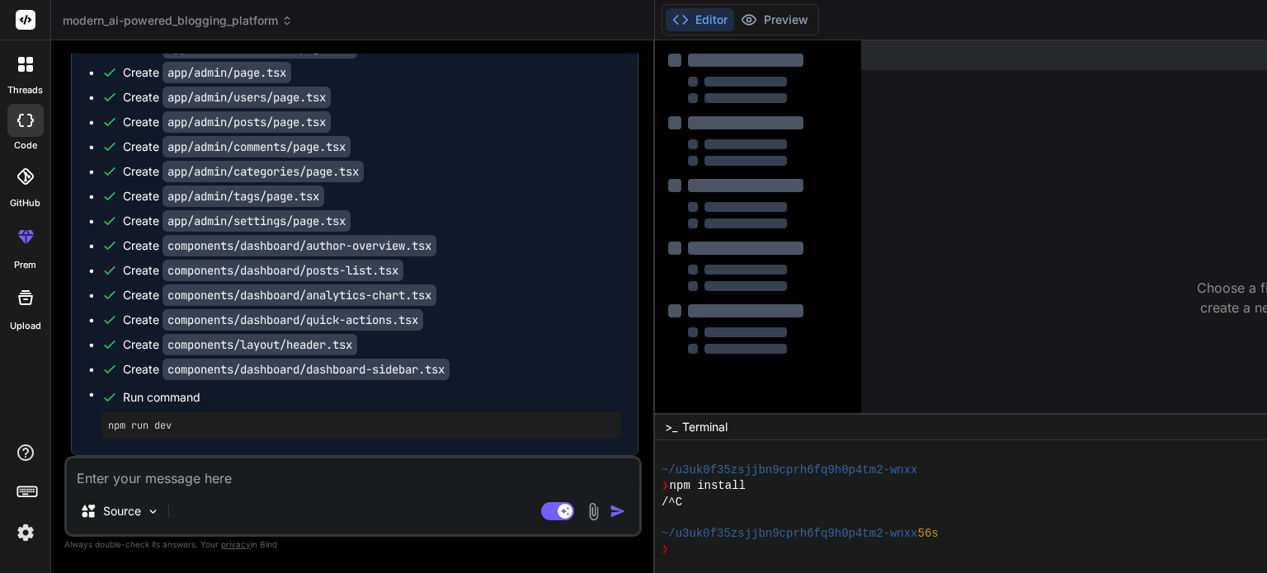
click at [258, 482] on textarea at bounding box center [353, 473] width 572 height 30
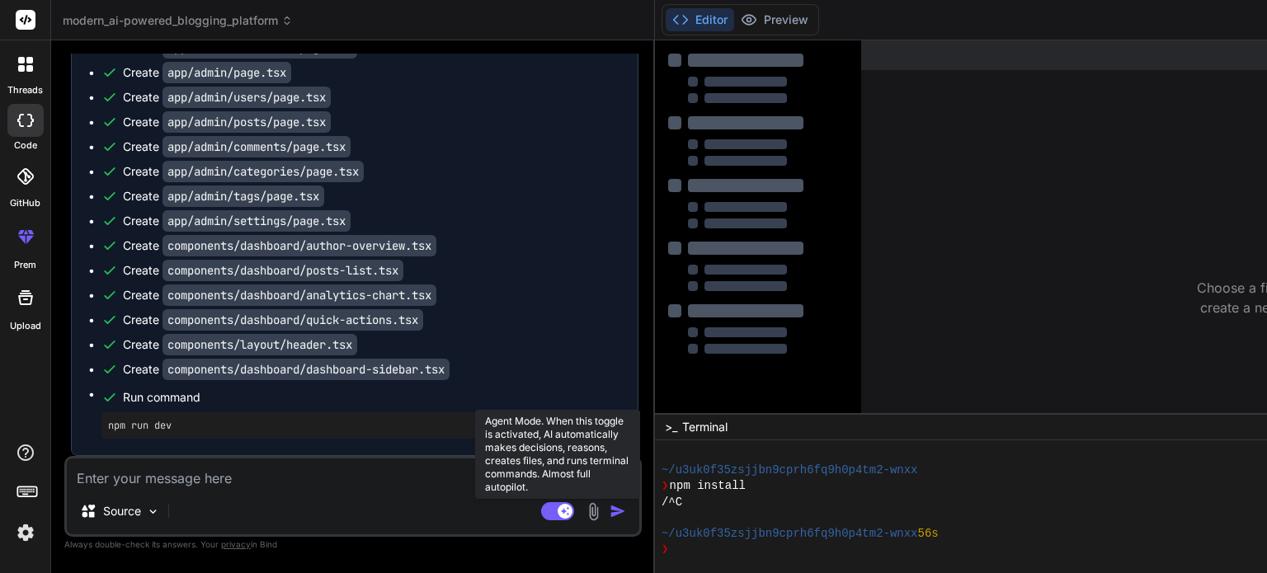
click at [557, 510] on rect at bounding box center [564, 511] width 15 height 15
click at [541, 510] on rect at bounding box center [557, 511] width 33 height 18
click at [557, 510] on rect at bounding box center [564, 511] width 15 height 15
type textarea "x"
